Goal: Task Accomplishment & Management: Use online tool/utility

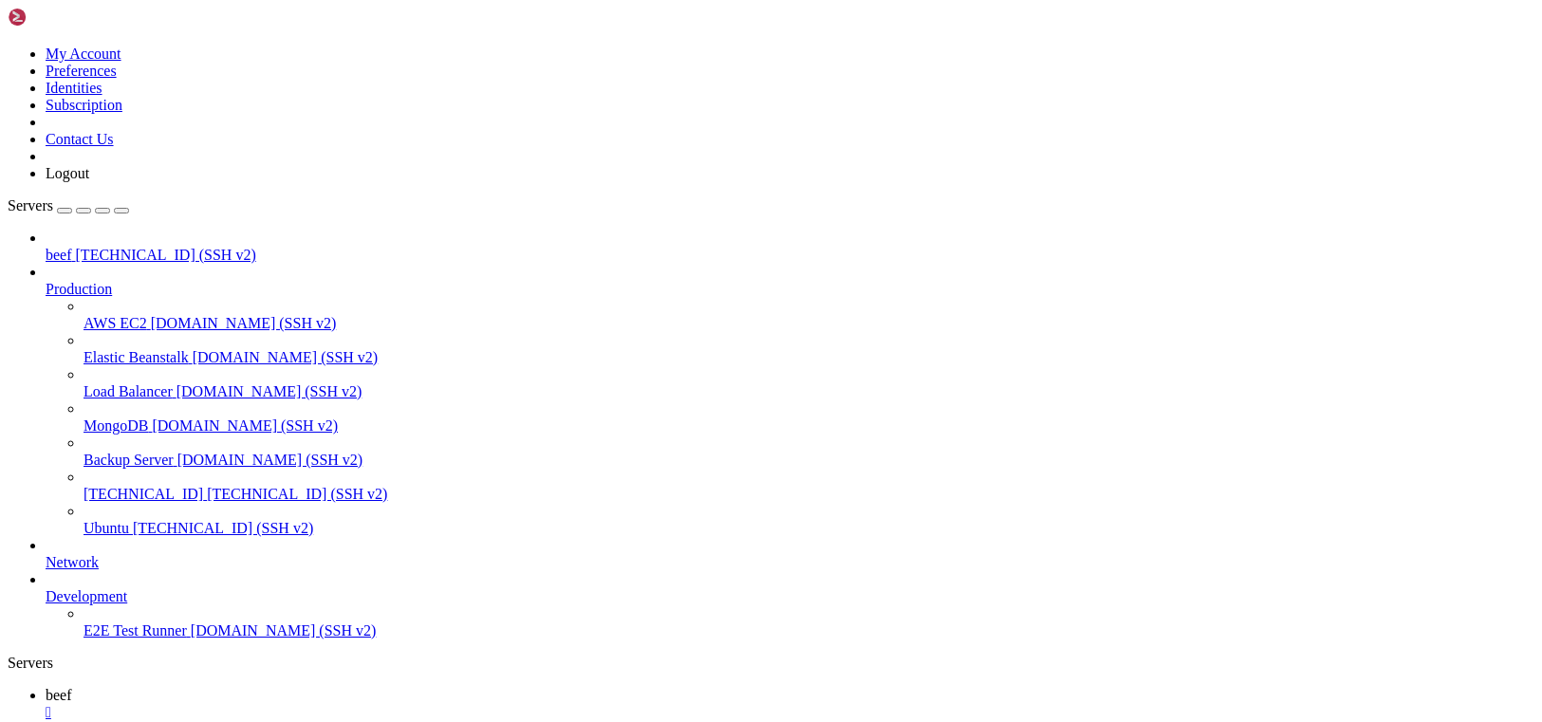
click at [140, 247] on span "[TECHNICAL_ID] (SSH v2)" at bounding box center [166, 255] width 180 height 16
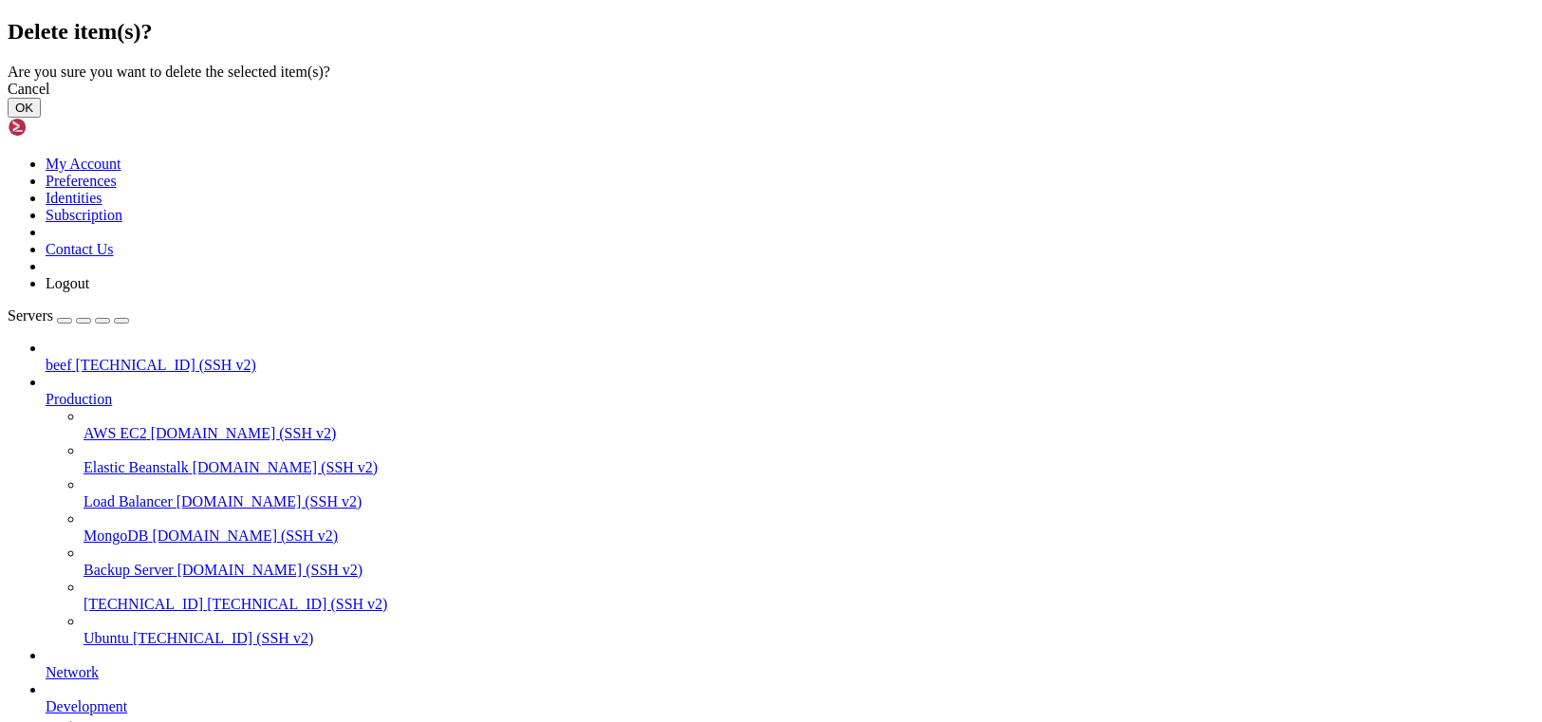
click at [41, 118] on button "OK" at bounding box center [24, 108] width 33 height 20
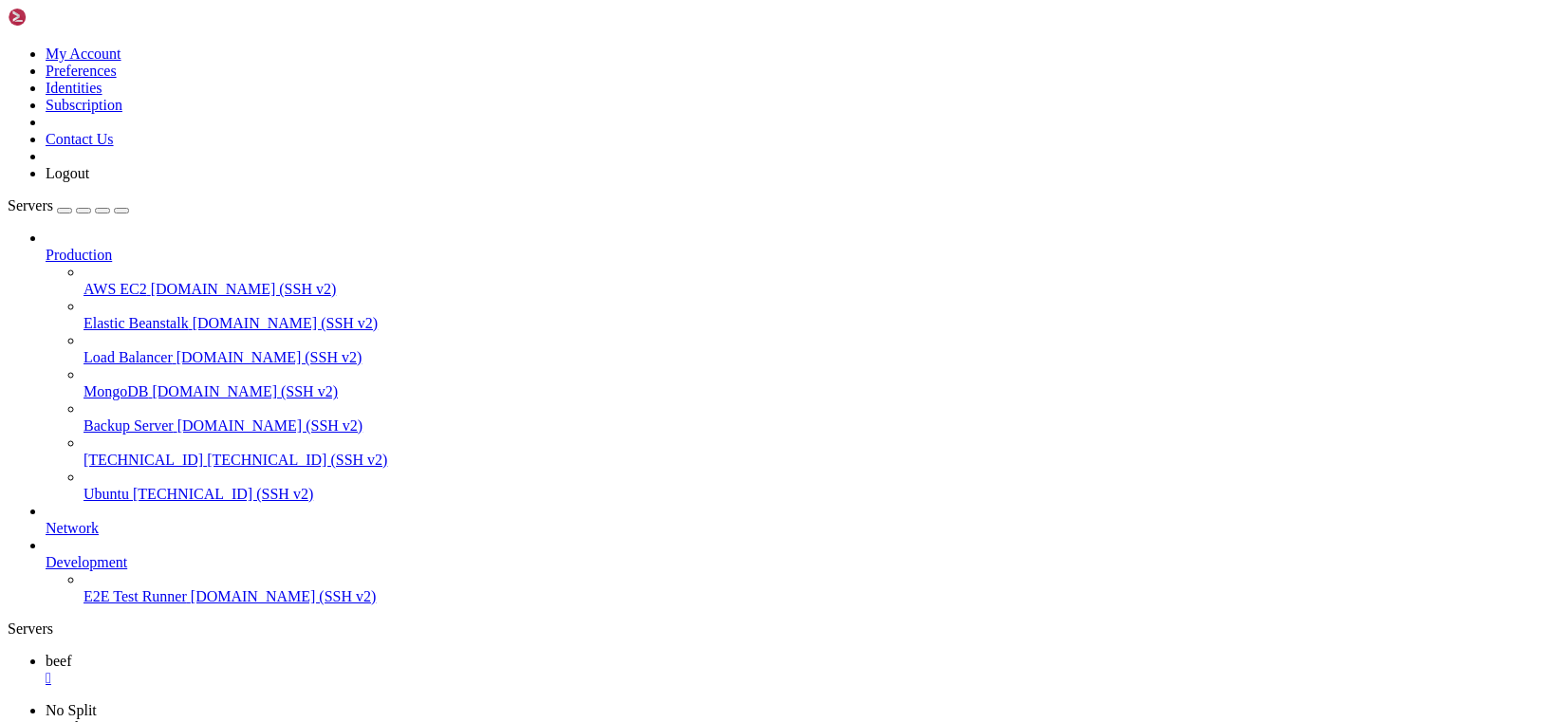
click at [97, 197] on link "Servers" at bounding box center [69, 205] width 122 height 16
click at [65, 211] on div "button" at bounding box center [65, 211] width 0 height 0
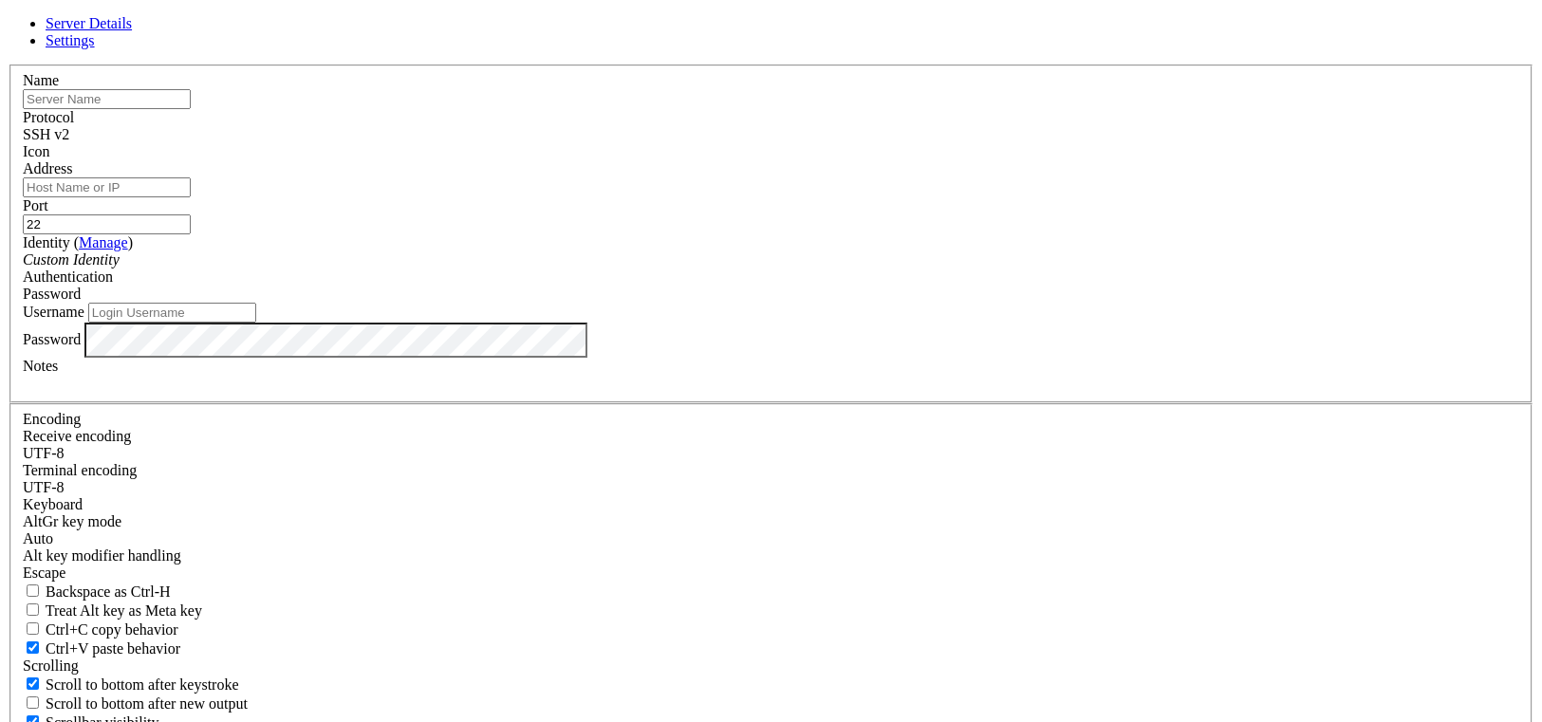
click at [191, 109] on input "text" at bounding box center [107, 99] width 168 height 20
type input "beef"
click at [623, 197] on div "Address" at bounding box center [771, 178] width 1497 height 37
click at [191, 197] on input "Address" at bounding box center [107, 188] width 168 height 20
paste input "[TECHNICAL_ID]"
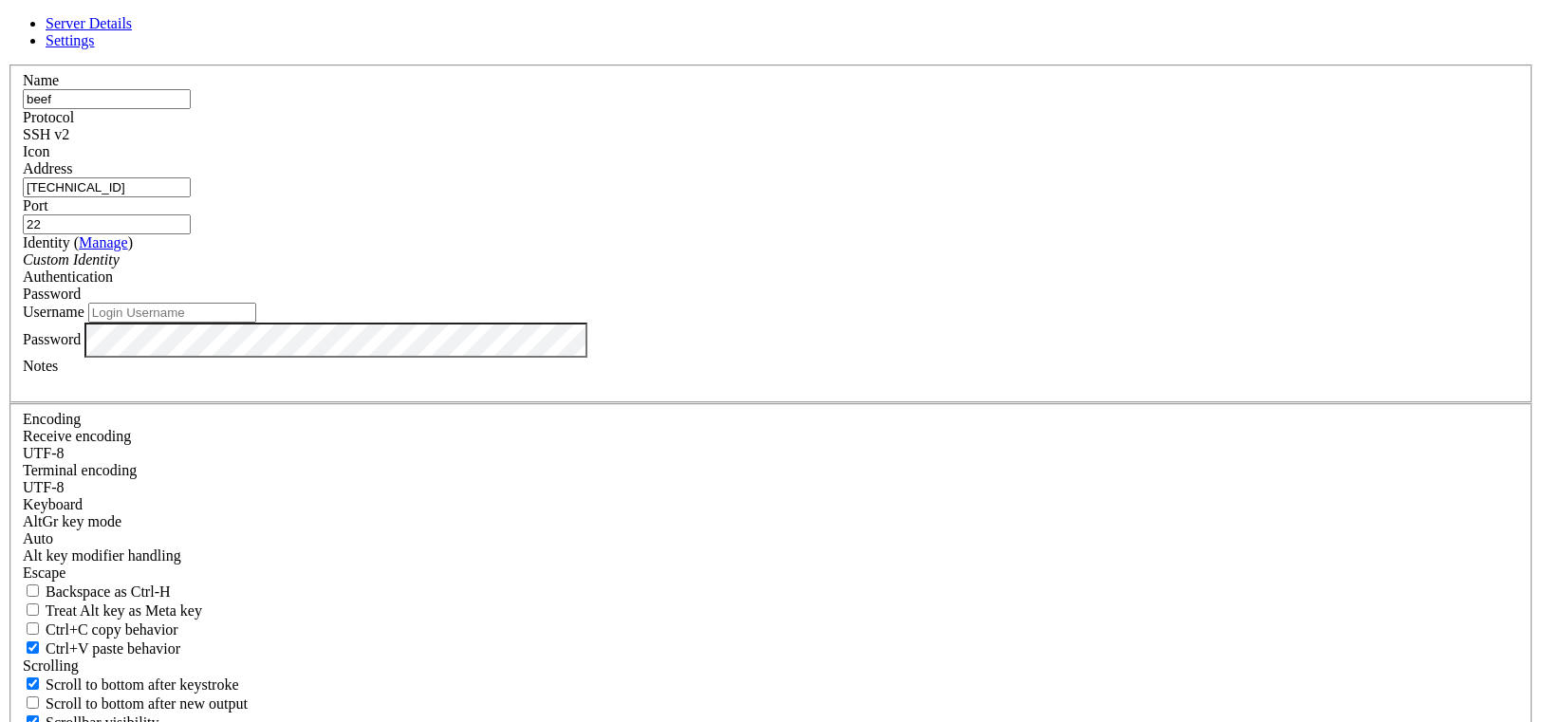
type input "[TECHNICAL_ID]"
click at [256, 323] on input "Username" at bounding box center [172, 313] width 168 height 20
type input "root"
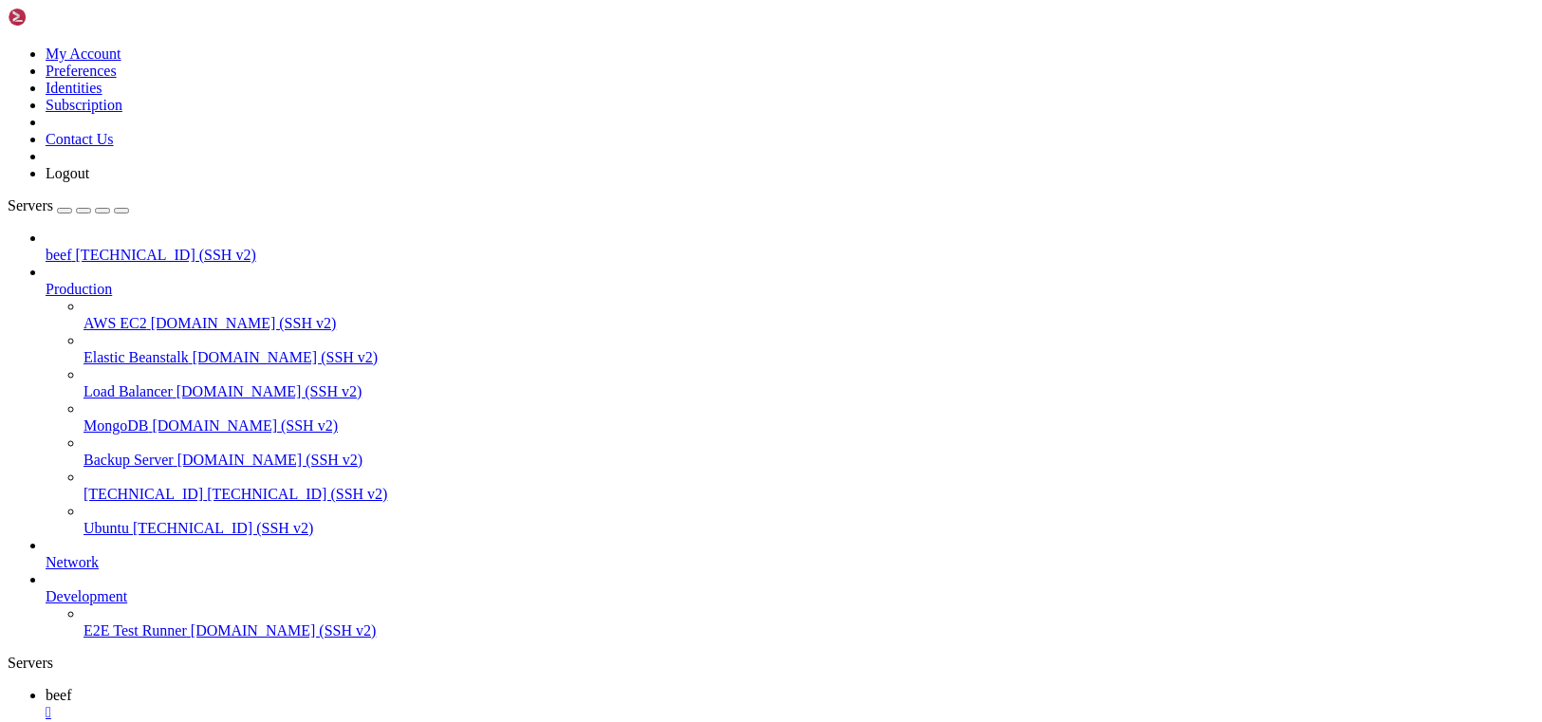
click at [46, 247] on link "beef [TECHNICAL_ID] (SSH v2)" at bounding box center [790, 255] width 1489 height 17
click at [270, 687] on link "beef " at bounding box center [790, 704] width 1489 height 34
click at [308, 704] on div "" at bounding box center [790, 712] width 1489 height 17
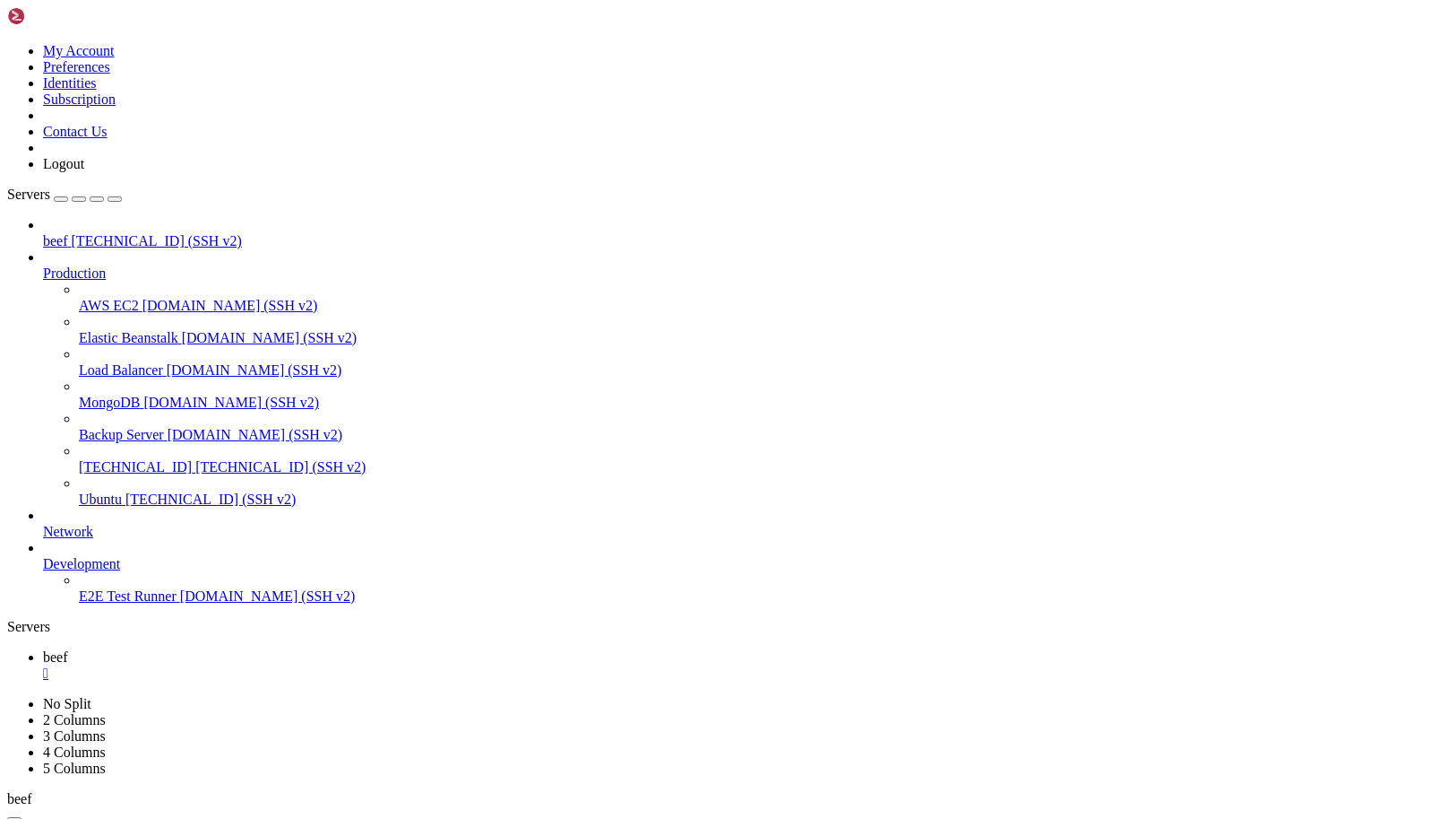
click at [296, 649] on link "beef " at bounding box center [746, 665] width 1406 height 32
click at [295, 665] on div "" at bounding box center [746, 673] width 1406 height 16
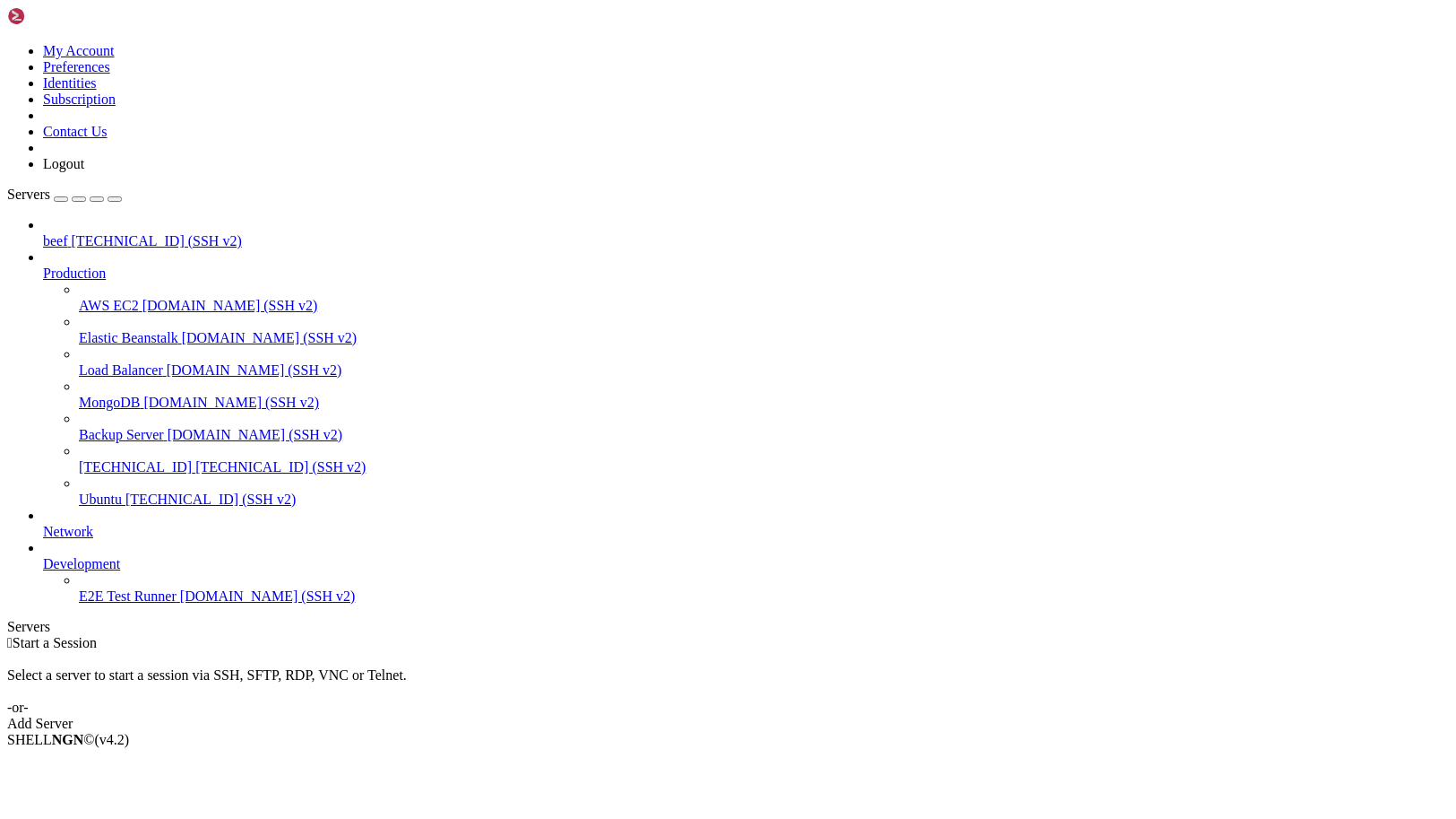
click at [72, 233] on span "[TECHNICAL_ID] (SSH v2)" at bounding box center [157, 241] width 170 height 15
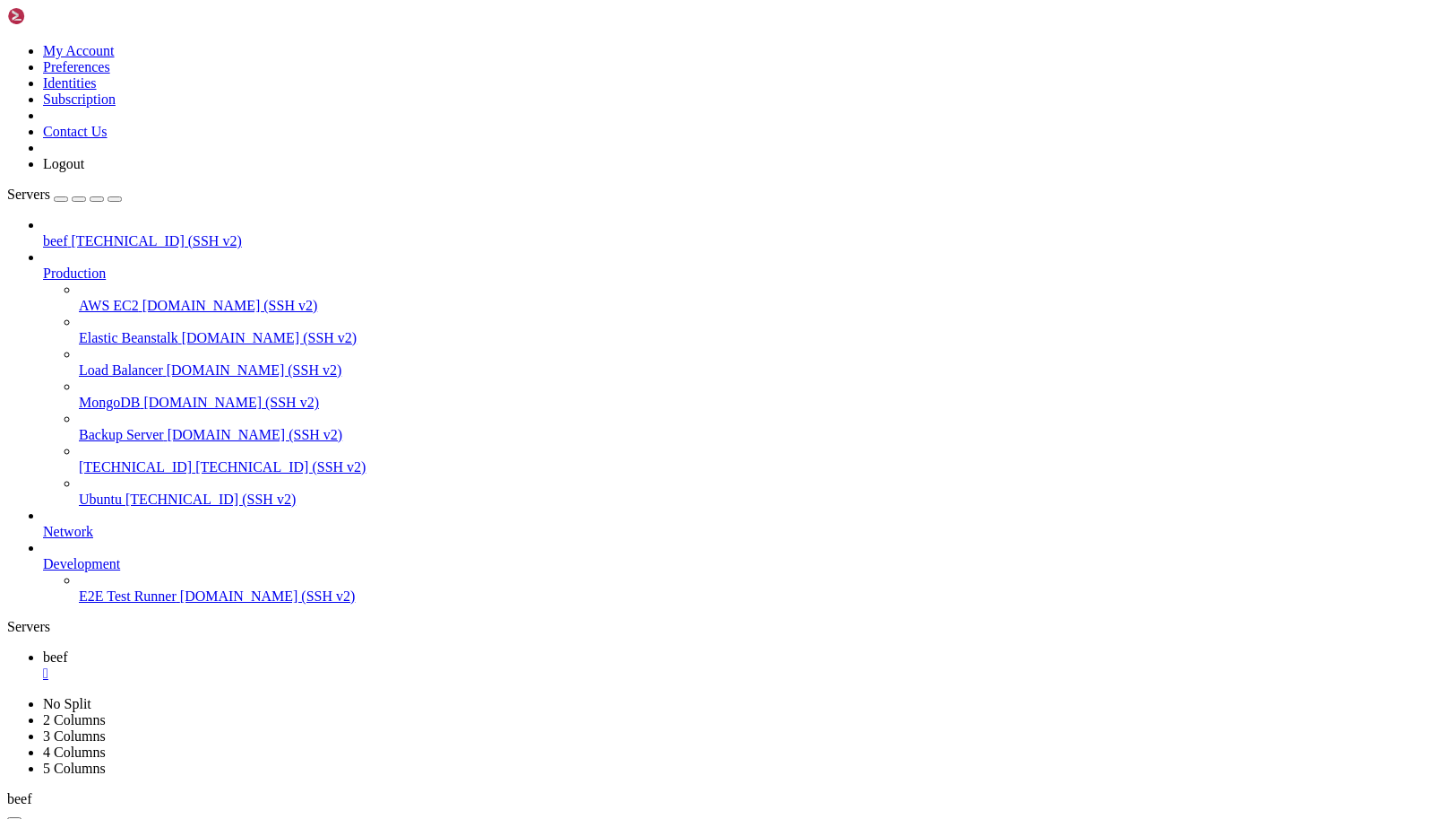
drag, startPoint x: 100, startPoint y: 1435, endPoint x: 539, endPoint y: 1434, distance: 439.0
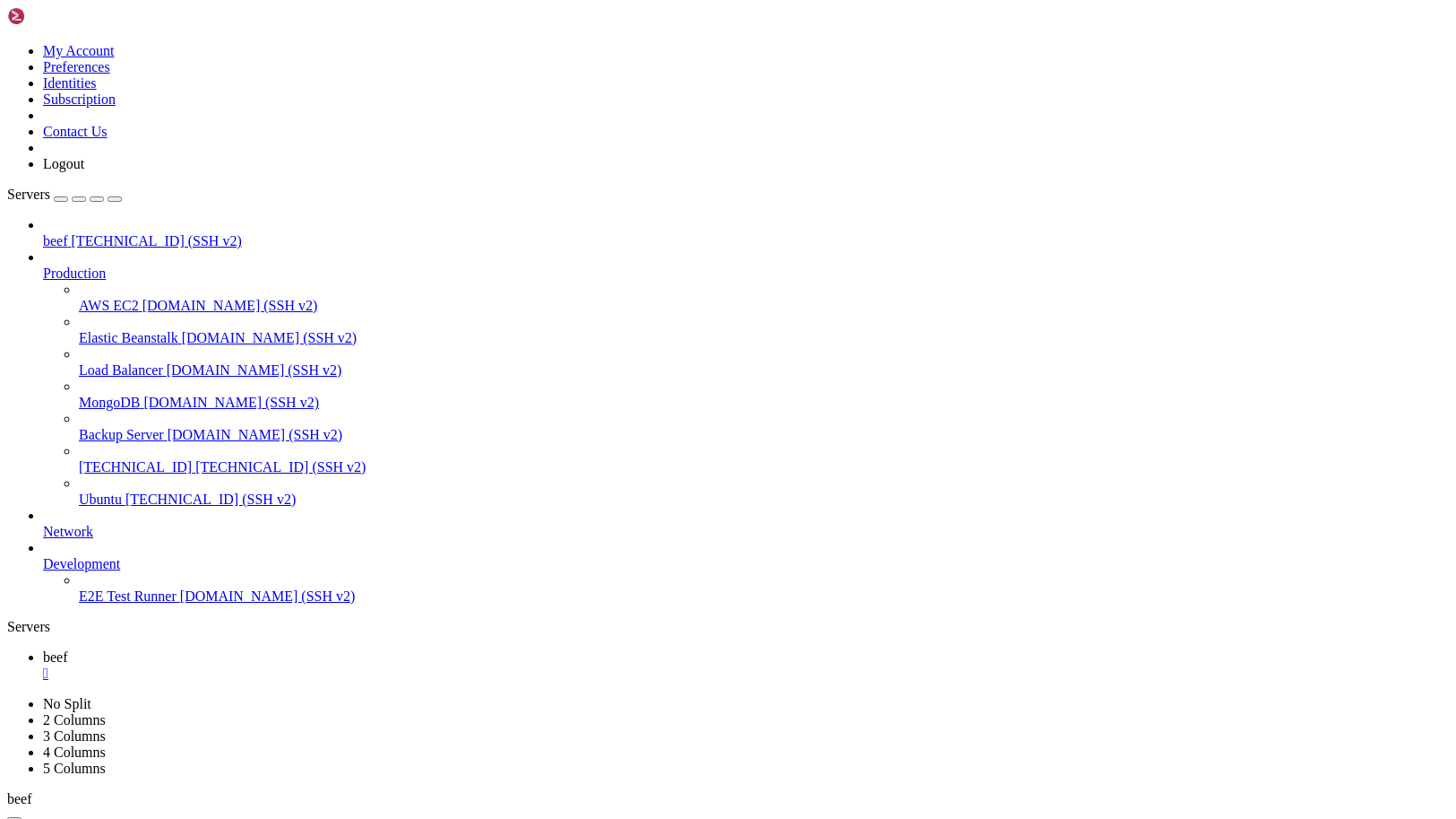
drag, startPoint x: 462, startPoint y: 1658, endPoint x: 440, endPoint y: 1668, distance: 24.2
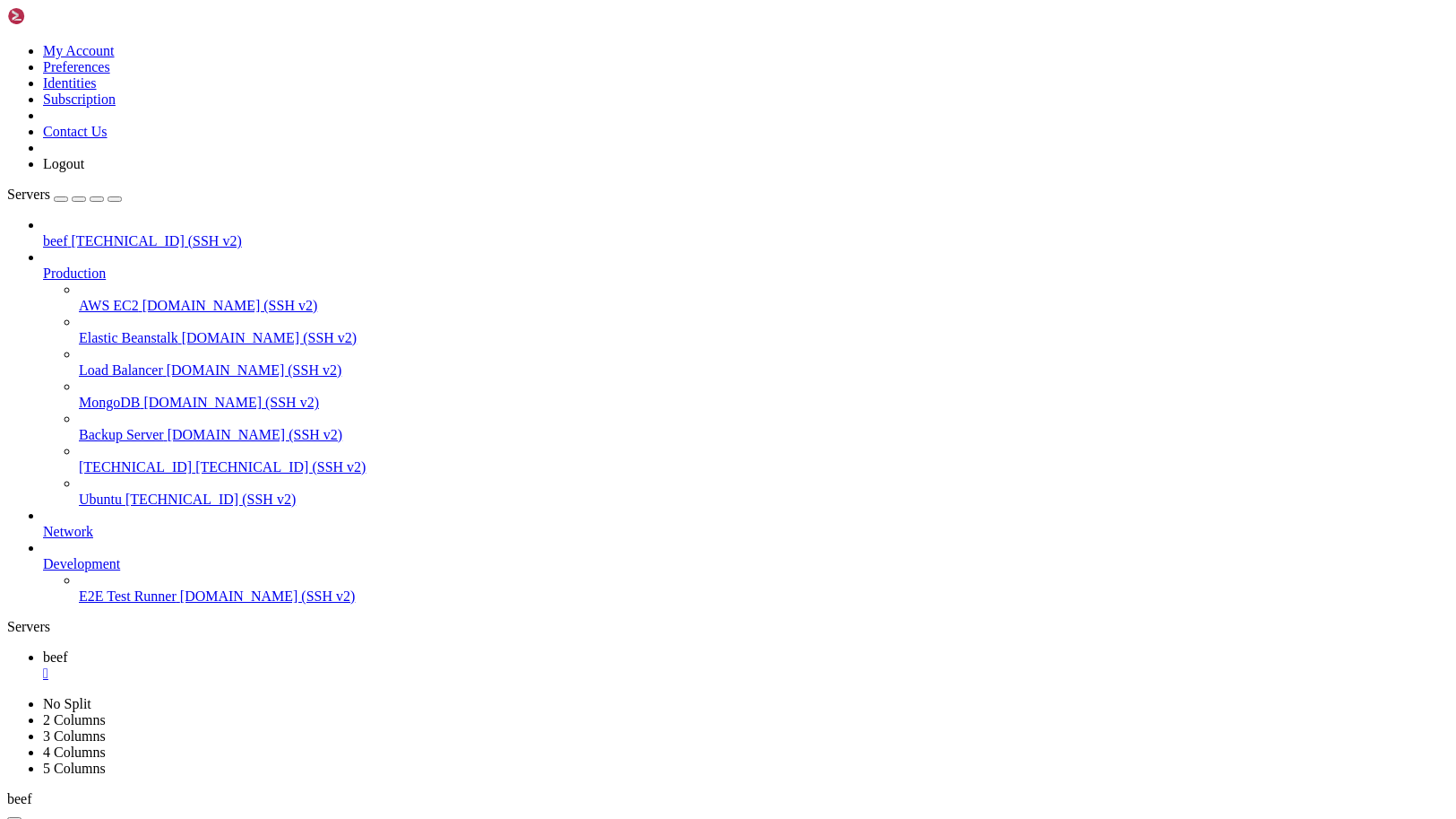
drag, startPoint x: 106, startPoint y: 1440, endPoint x: 519, endPoint y: 1434, distance: 413.0
drag, startPoint x: 101, startPoint y: 1324, endPoint x: 521, endPoint y: 1320, distance: 420.0
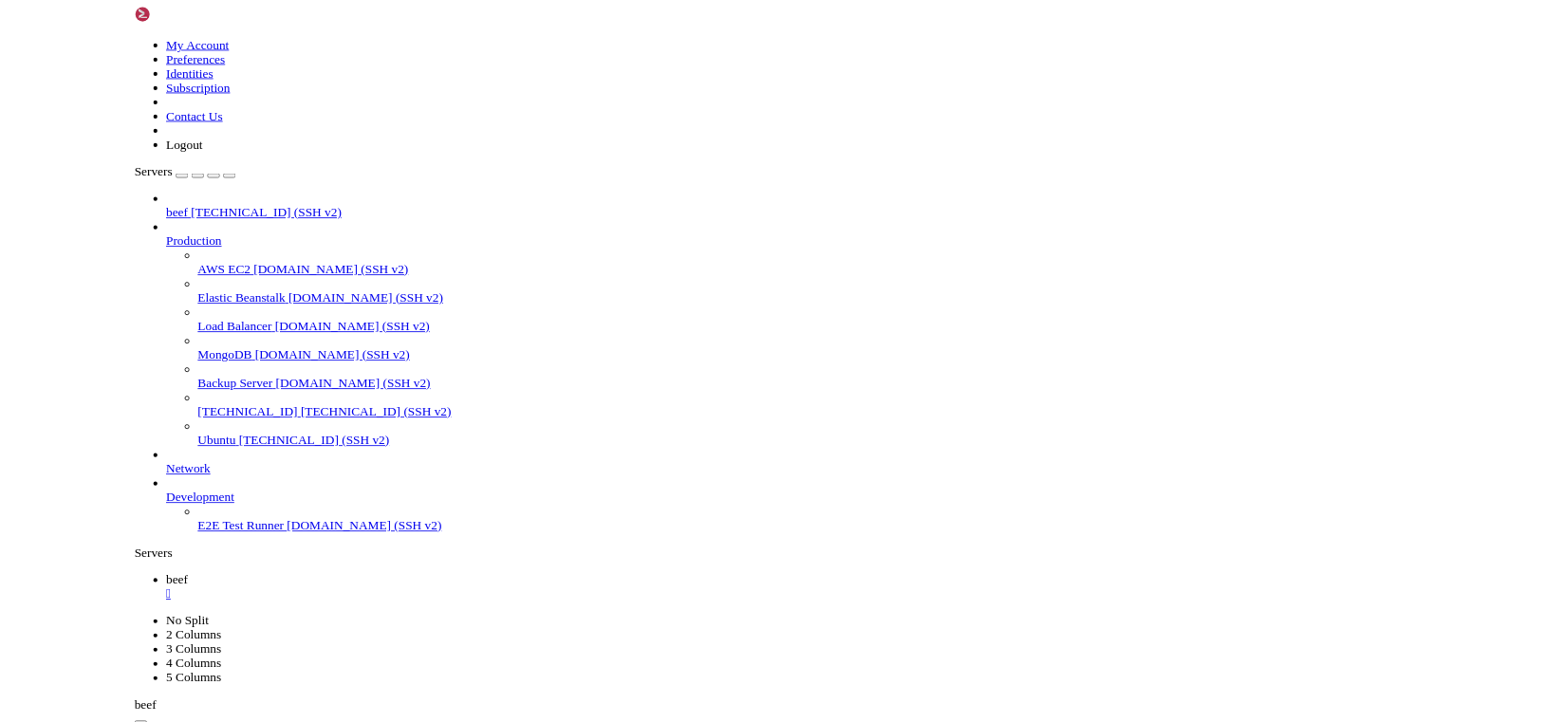
scroll to position [136, 0]
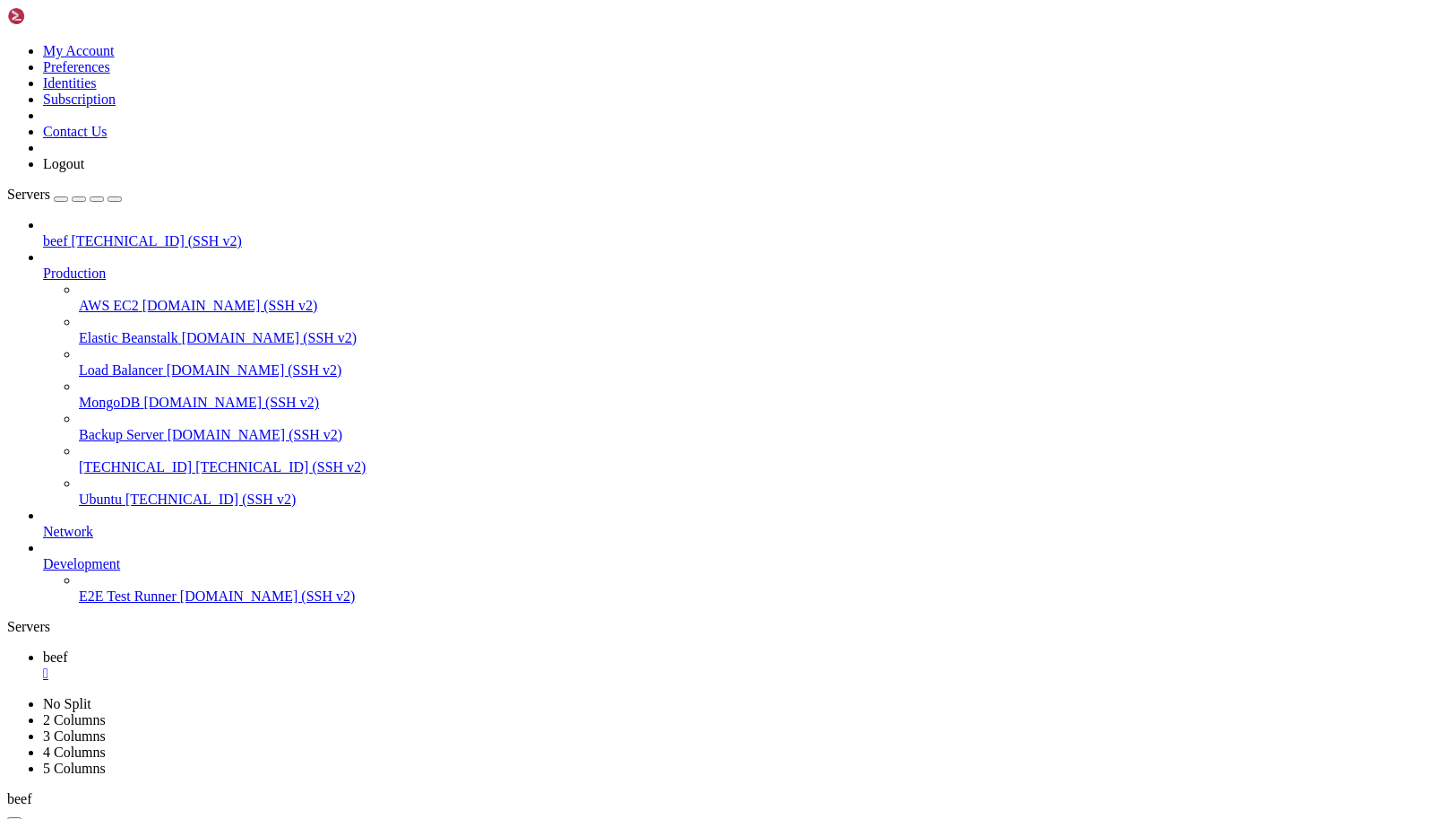
drag, startPoint x: 154, startPoint y: 1339, endPoint x: 509, endPoint y: 1339, distance: 355.0
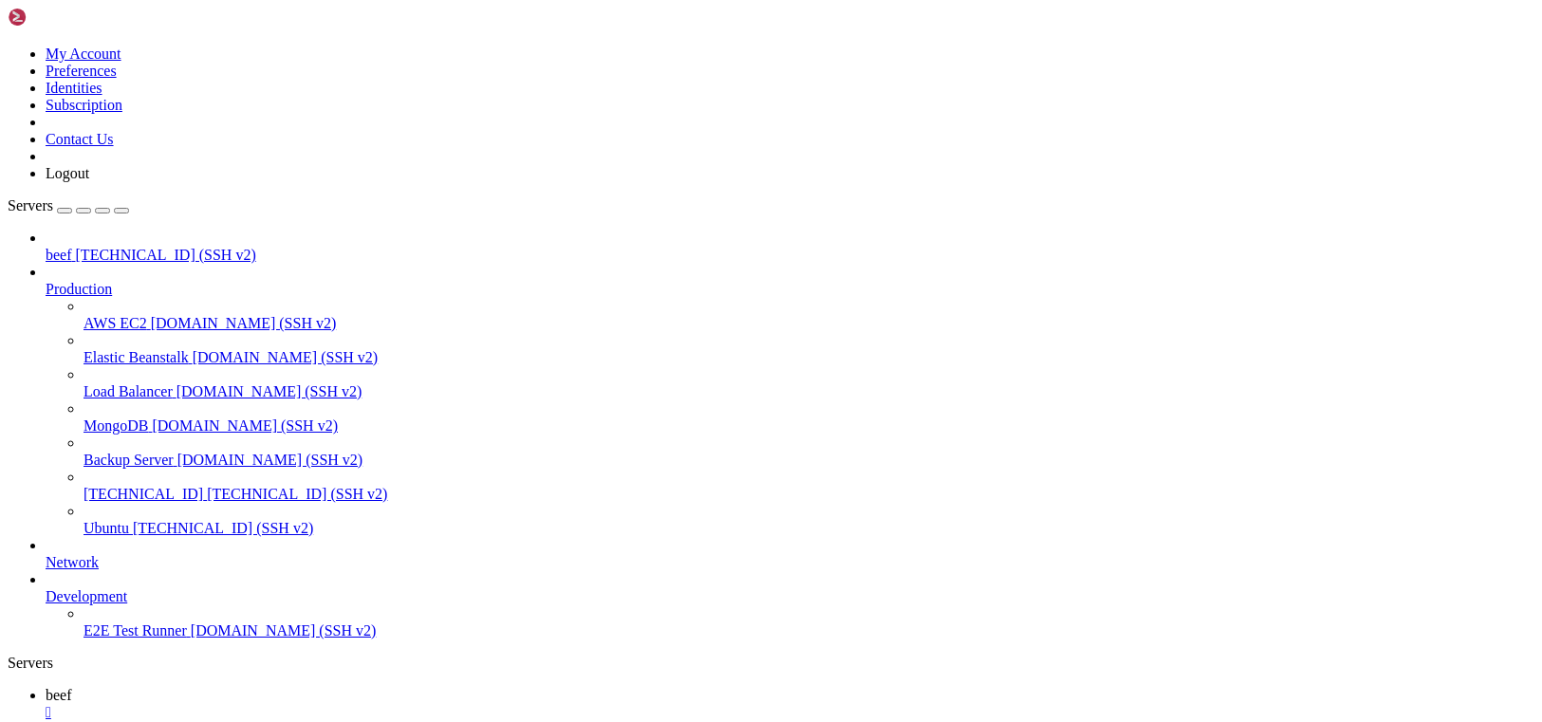
scroll to position [272, 0]
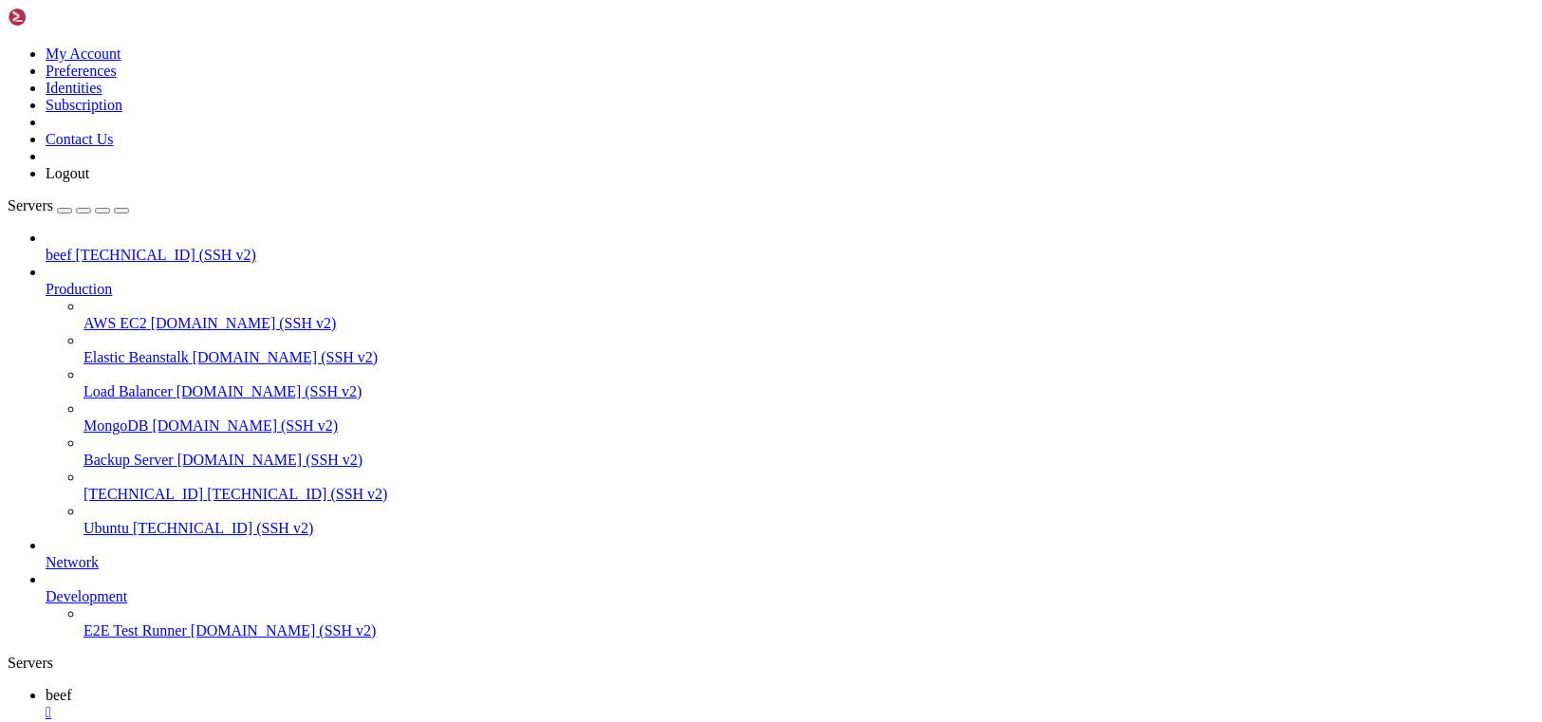
drag, startPoint x: 108, startPoint y: 1241, endPoint x: 542, endPoint y: 1244, distance: 433.8
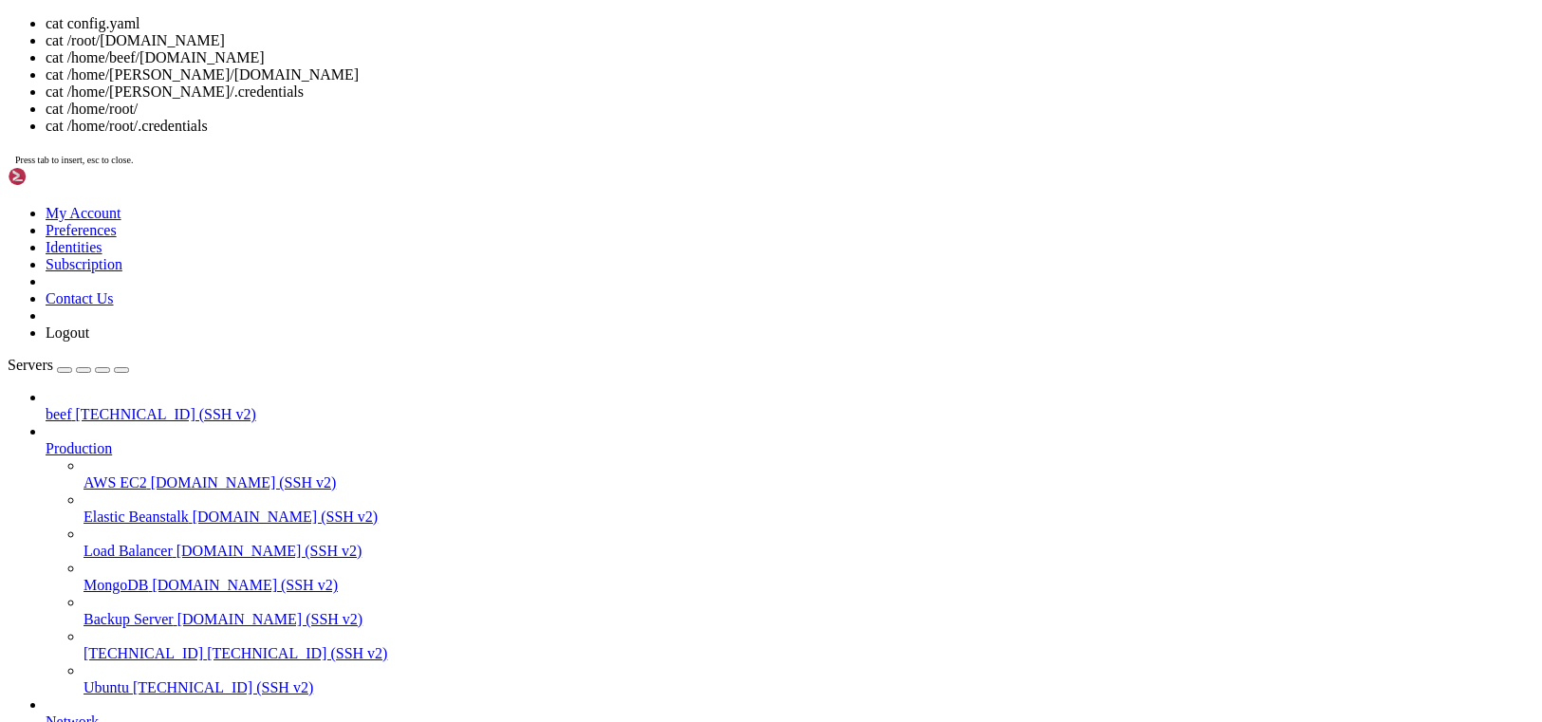
scroll to position [1, 0]
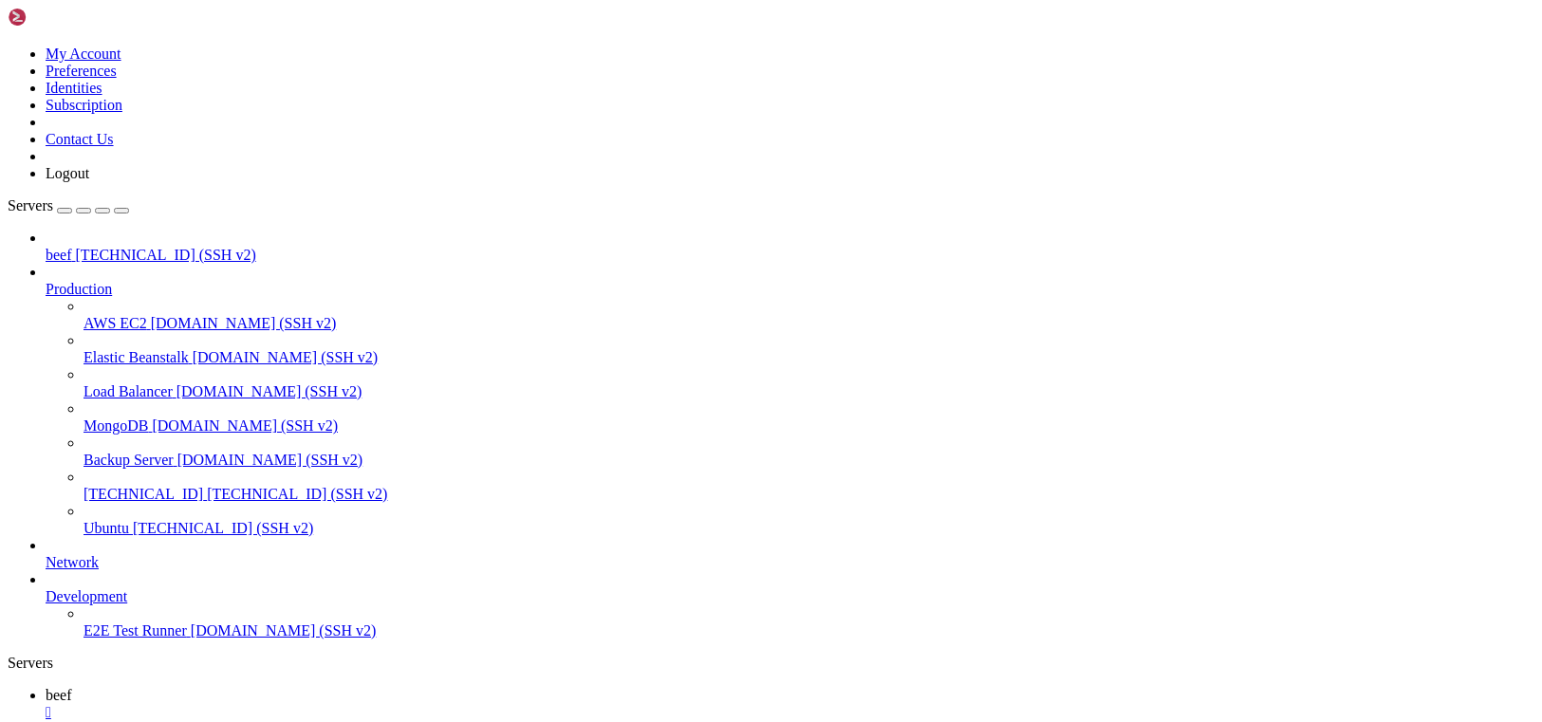
scroll to position [38529, 0]
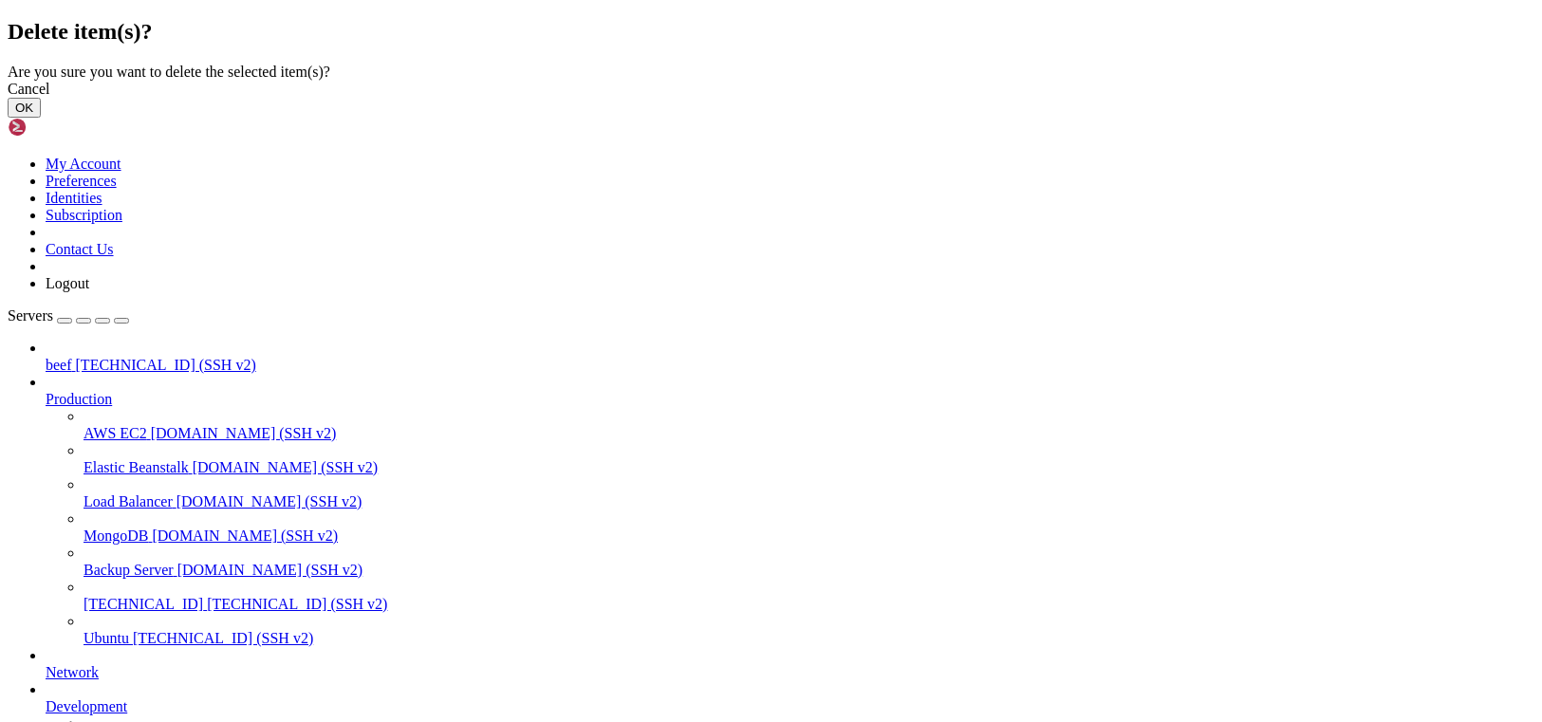
click at [41, 118] on button "OK" at bounding box center [24, 108] width 33 height 20
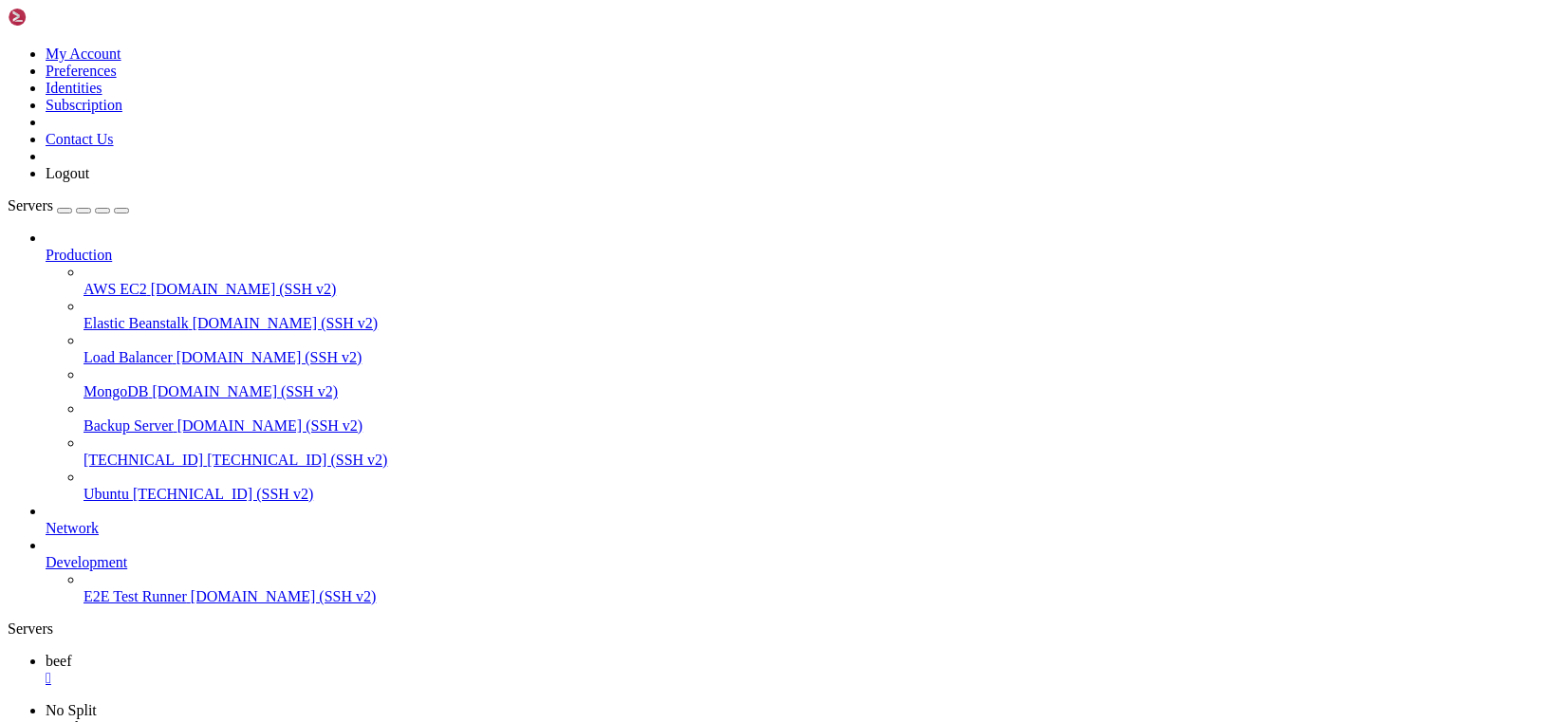
click at [112, 247] on span "Production" at bounding box center [79, 255] width 66 height 16
click at [151, 281] on span "[DOMAIN_NAME] (SSH v2)" at bounding box center [244, 289] width 186 height 16
click at [200, 383] on span "[DOMAIN_NAME] (SSH v2)" at bounding box center [245, 391] width 186 height 16
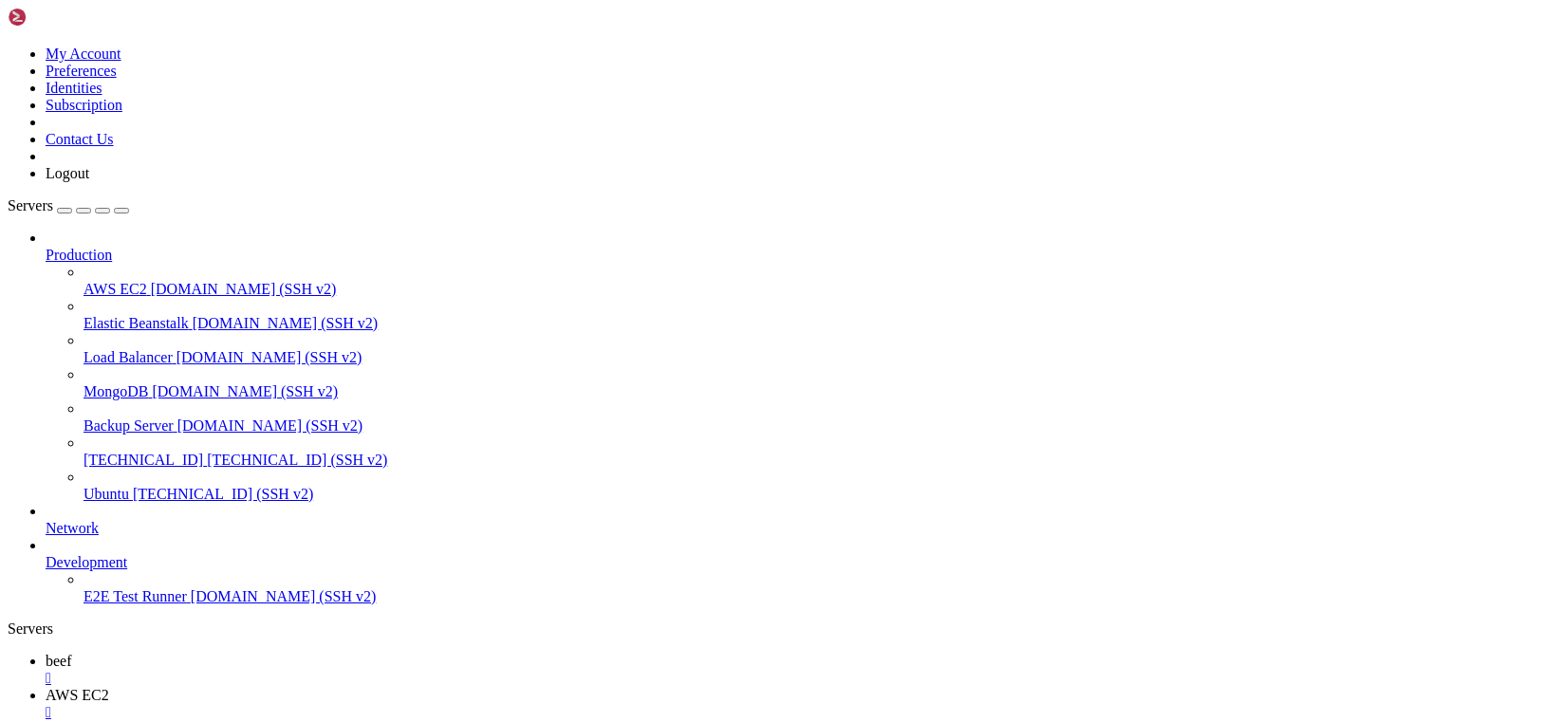
click at [200, 383] on span "[DOMAIN_NAME] (SSH v2)" at bounding box center [245, 391] width 186 height 16
click at [134, 520] on link "Network" at bounding box center [790, 528] width 1489 height 17
click at [46, 520] on icon at bounding box center [46, 520] width 0 height 0
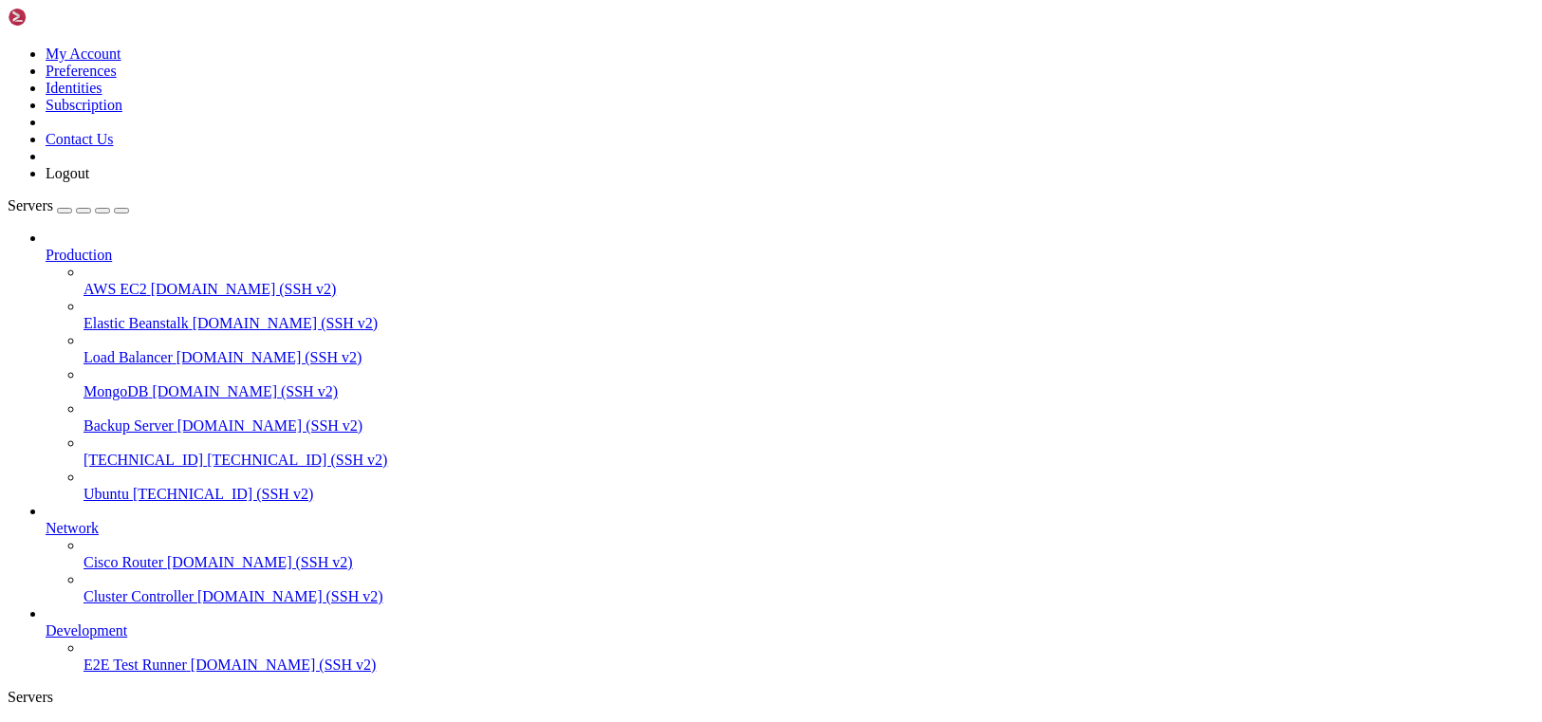
click at [46, 520] on icon at bounding box center [46, 520] width 0 height 0
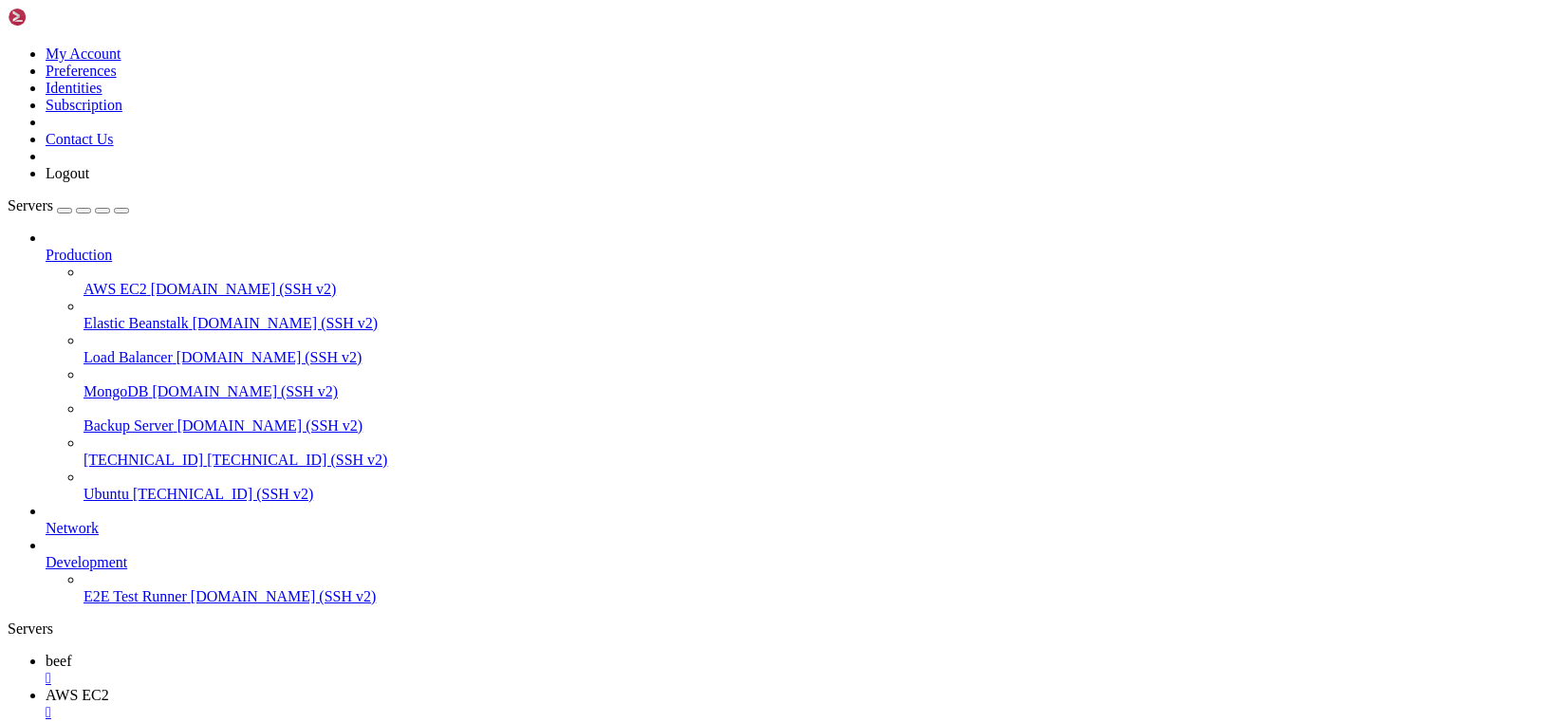
click at [46, 554] on icon at bounding box center [46, 554] width 0 height 0
click at [106, 247] on span "Production" at bounding box center [79, 255] width 66 height 16
click at [72, 208] on button "button" at bounding box center [64, 211] width 15 height 6
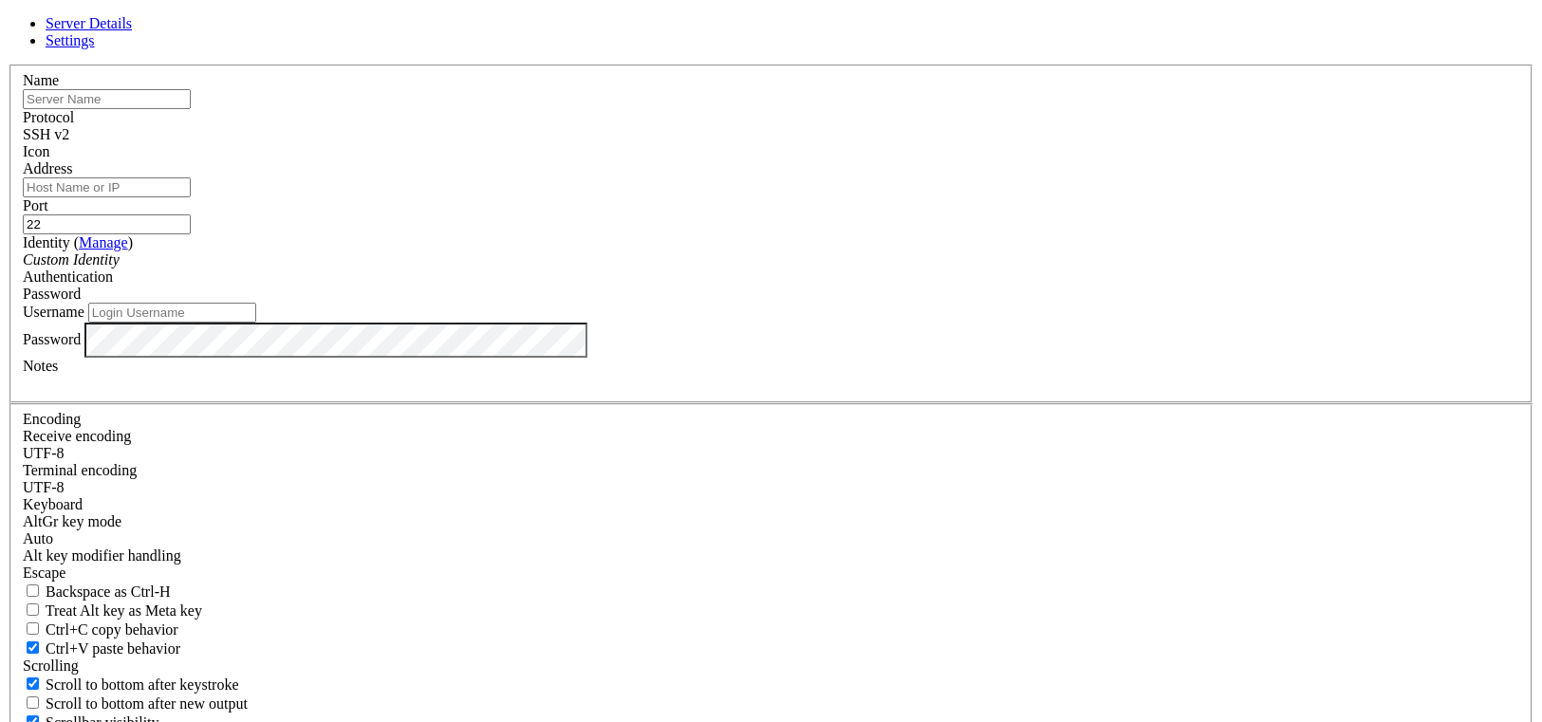
click at [191, 109] on input "text" at bounding box center [107, 99] width 168 height 20
type input "beef"
click at [191, 197] on input "Address" at bounding box center [107, 188] width 168 height 20
paste input "[TECHNICAL_ID]"
type input "[TECHNICAL_ID]"
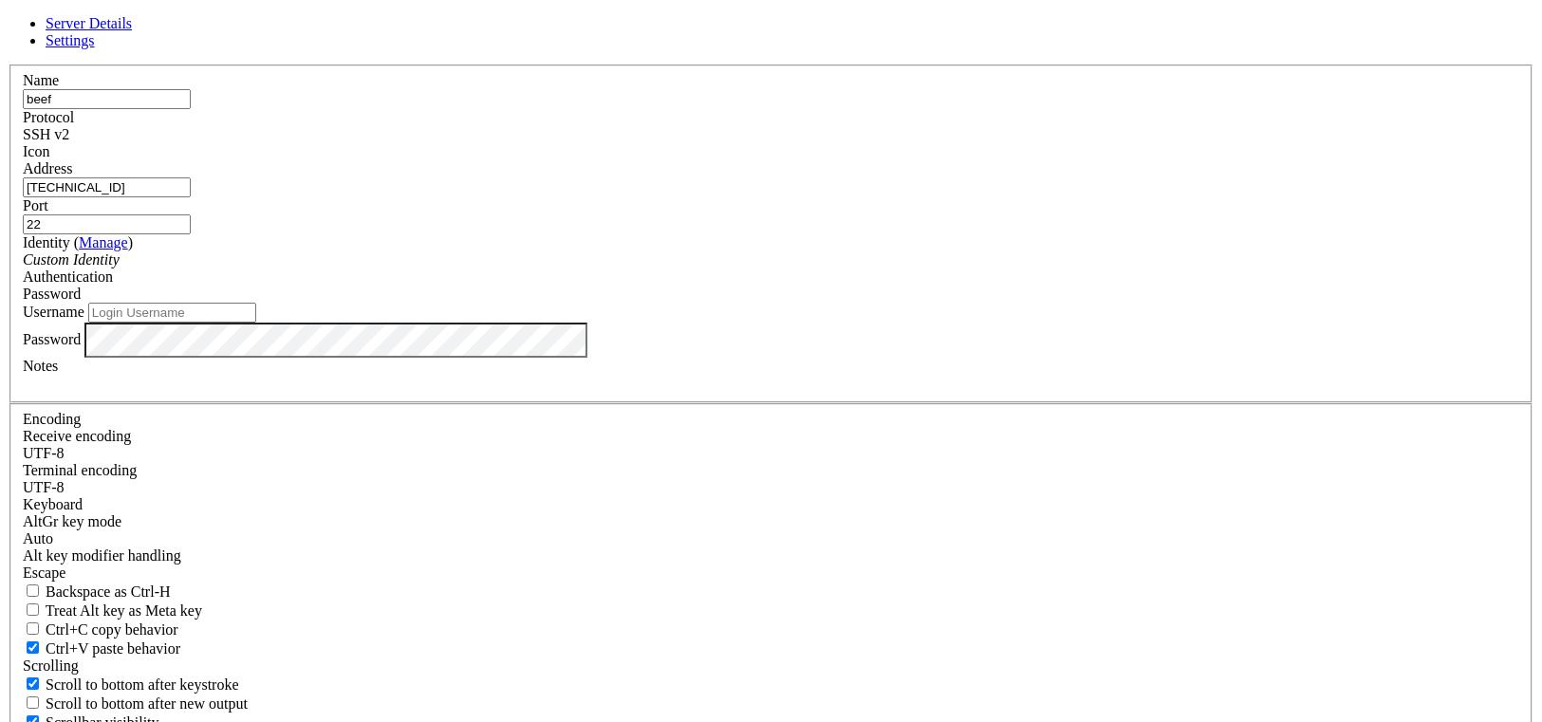
click at [256, 323] on input "Username" at bounding box center [172, 313] width 168 height 20
type input "root"
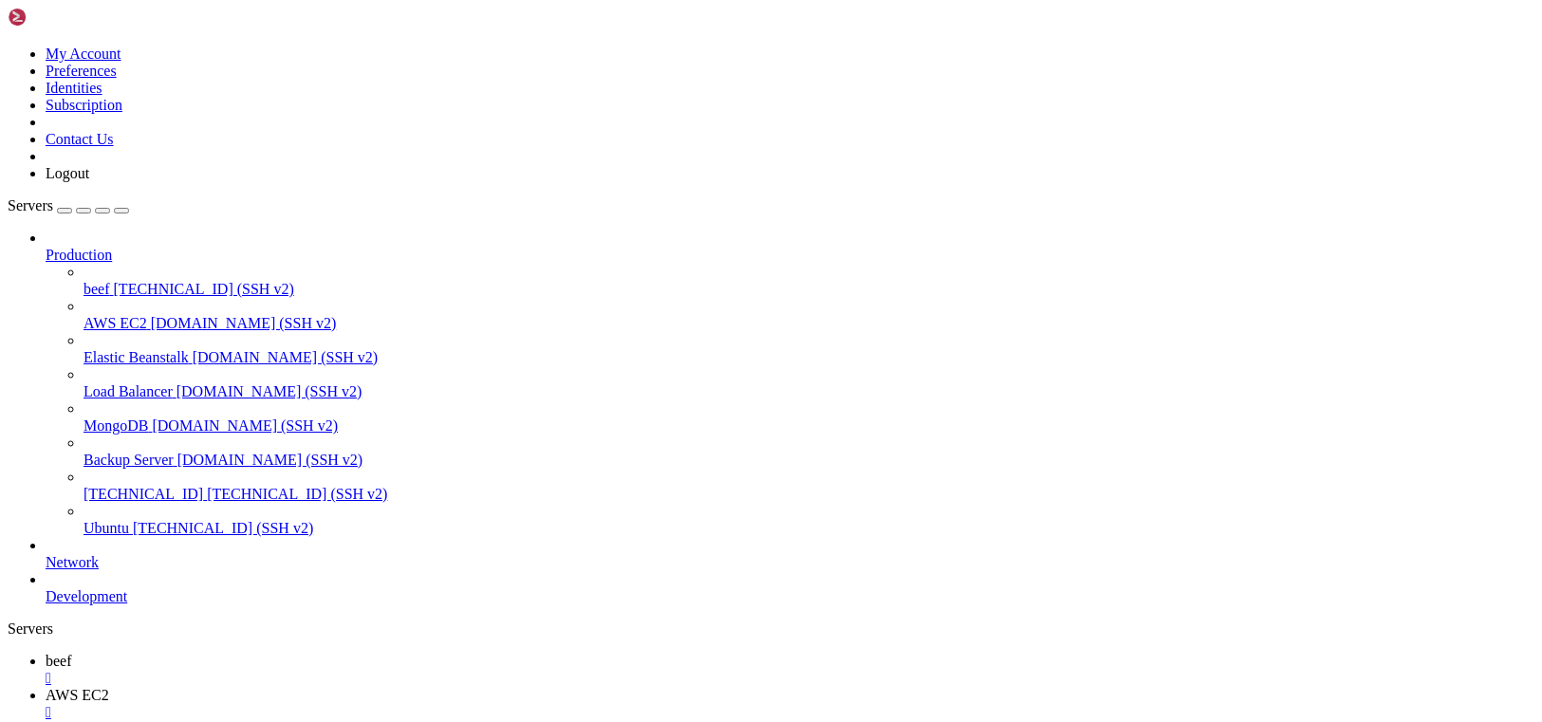
click at [121, 281] on link "beef [TECHNICAL_ID] (SSH v2)" at bounding box center [809, 289] width 1451 height 17
click at [402, 687] on link "AWS EC2 " at bounding box center [790, 704] width 1489 height 34
click at [433, 704] on div "" at bounding box center [790, 712] width 1489 height 17
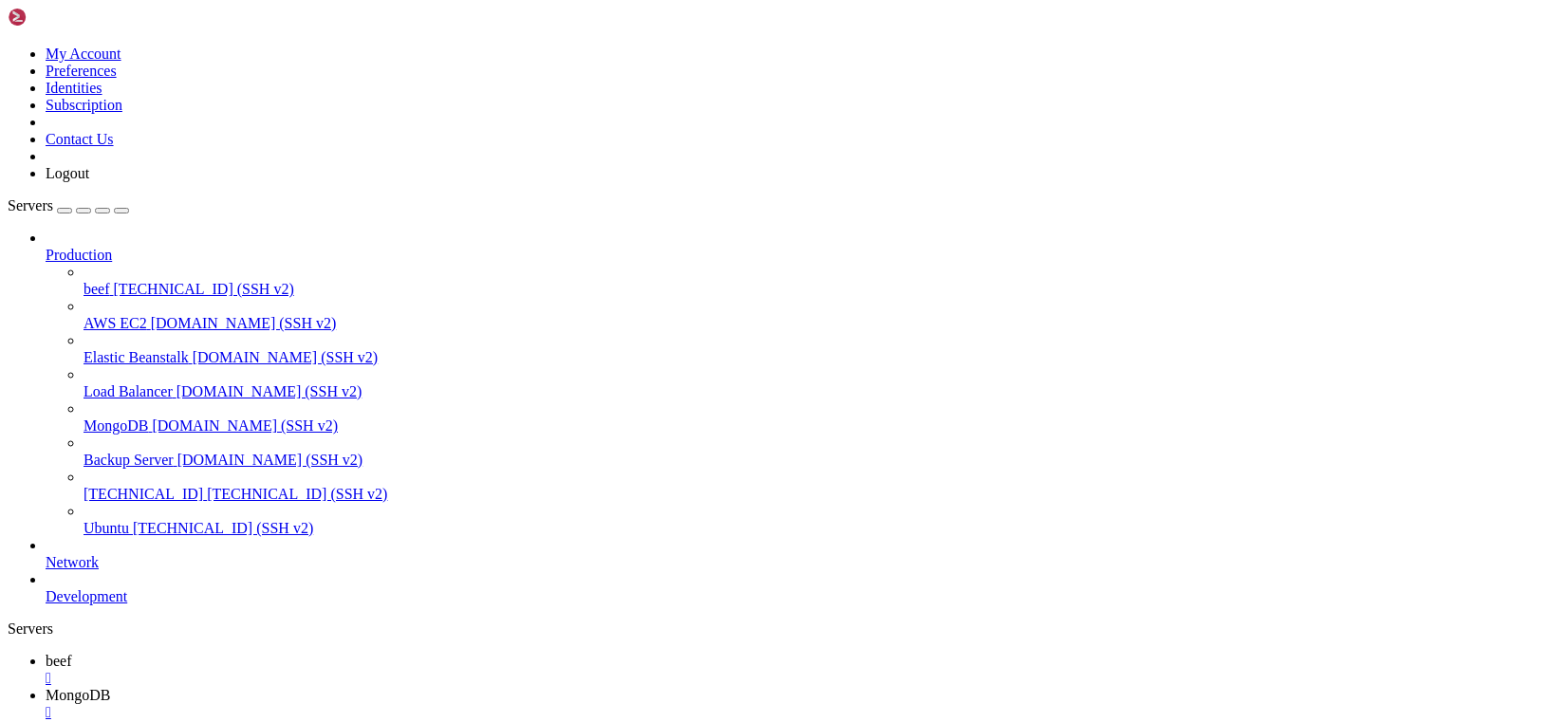
click at [432, 687] on link "MongoDB " at bounding box center [790, 704] width 1489 height 34
click at [301, 653] on link "beef " at bounding box center [790, 670] width 1489 height 34
click at [309, 670] on div "" at bounding box center [790, 678] width 1489 height 17
click at [110, 281] on span "beef" at bounding box center [97, 289] width 27 height 16
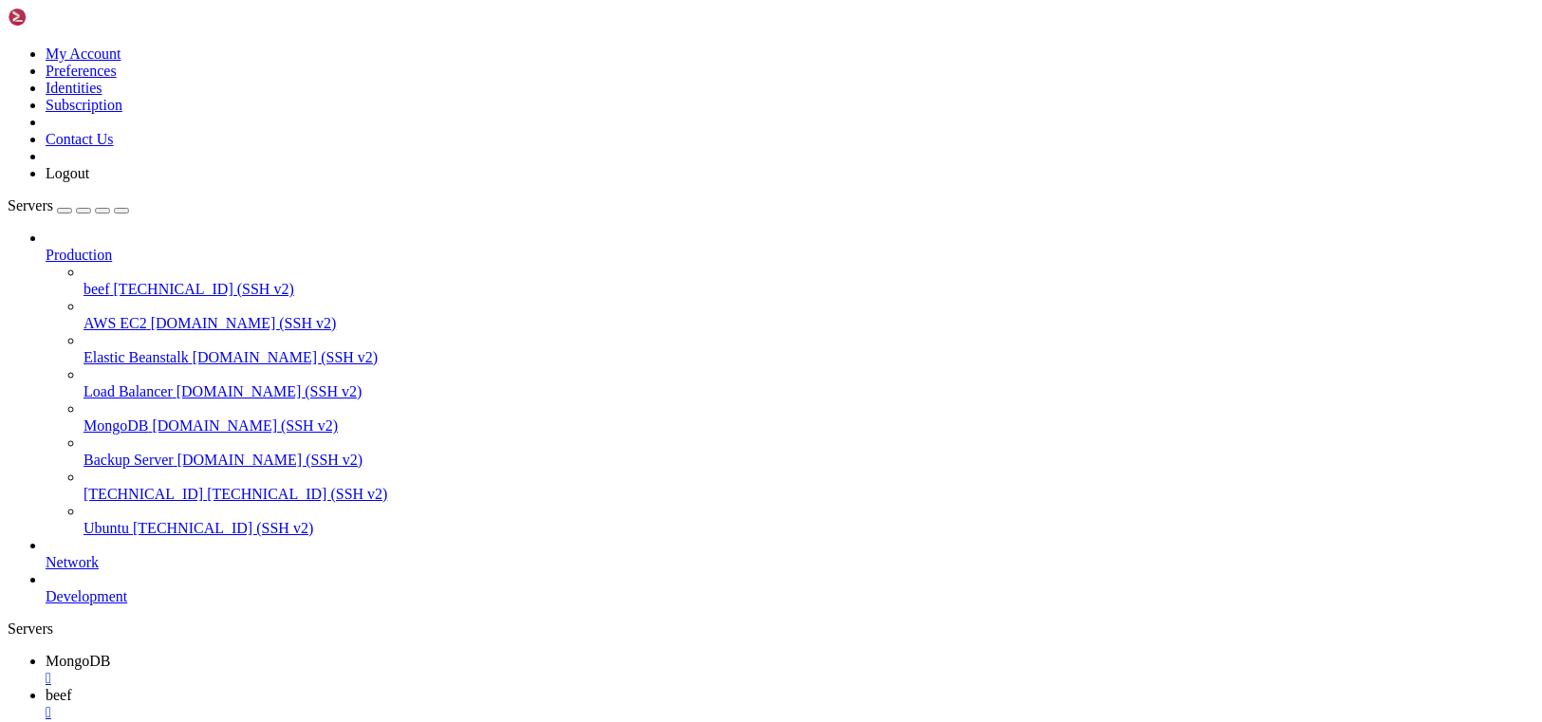
click at [110, 281] on span "beef" at bounding box center [97, 289] width 27 height 16
click at [445, 704] on div "" at bounding box center [790, 712] width 1489 height 17
click at [46, 687] on icon at bounding box center [46, 695] width 0 height 16
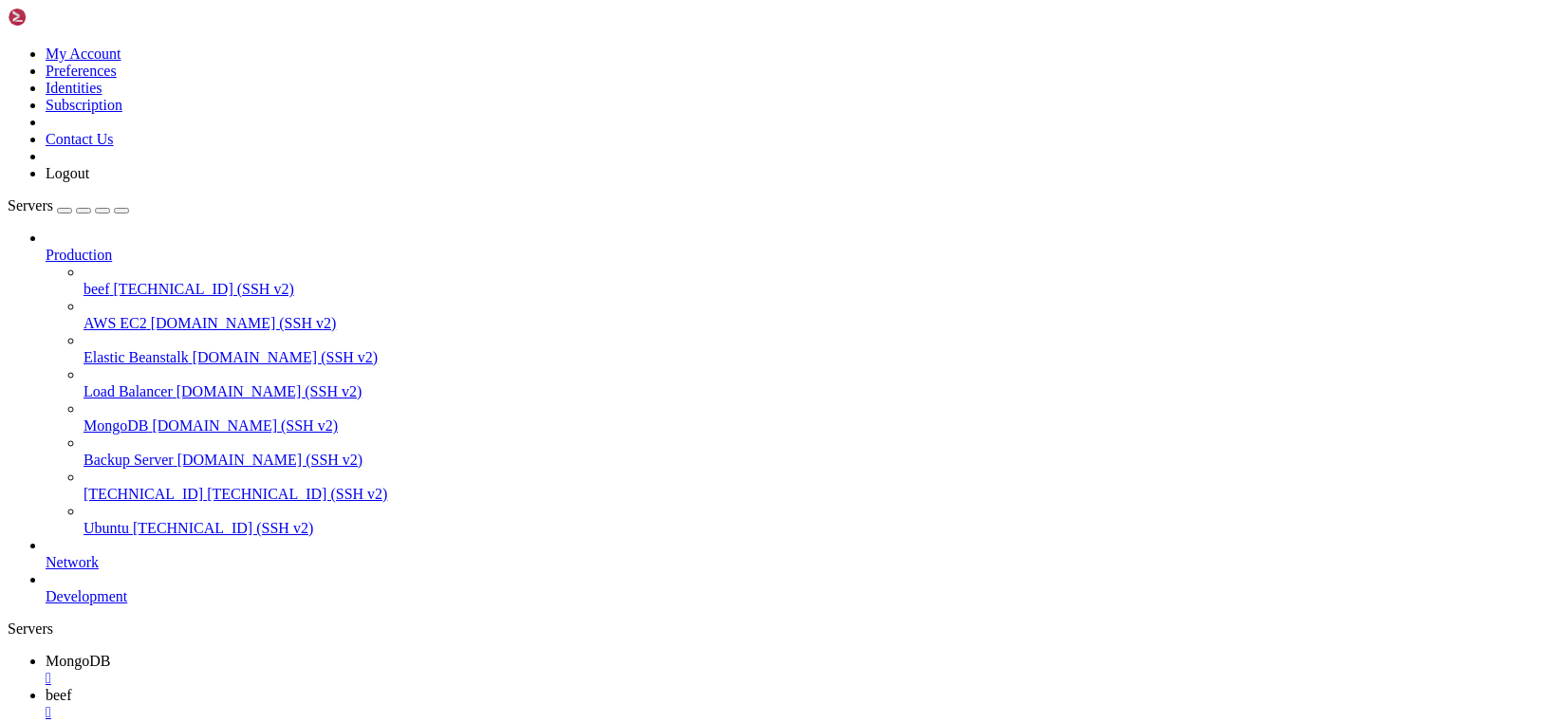
drag, startPoint x: 108, startPoint y: 1722, endPoint x: 572, endPoint y: 1721, distance: 464.2
